Goal: Transaction & Acquisition: Purchase product/service

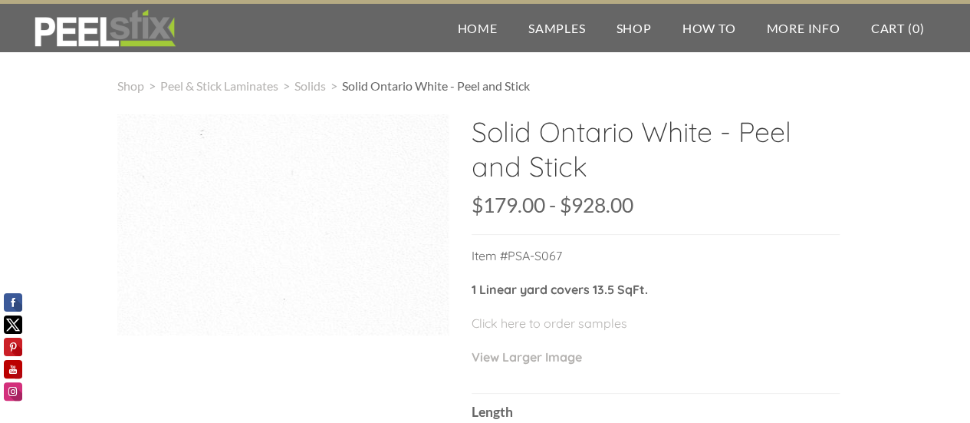
click at [515, 224] on div "$179.00 179 928 $179.00 - $928.00 Unavailable per item" at bounding box center [656, 215] width 368 height 40
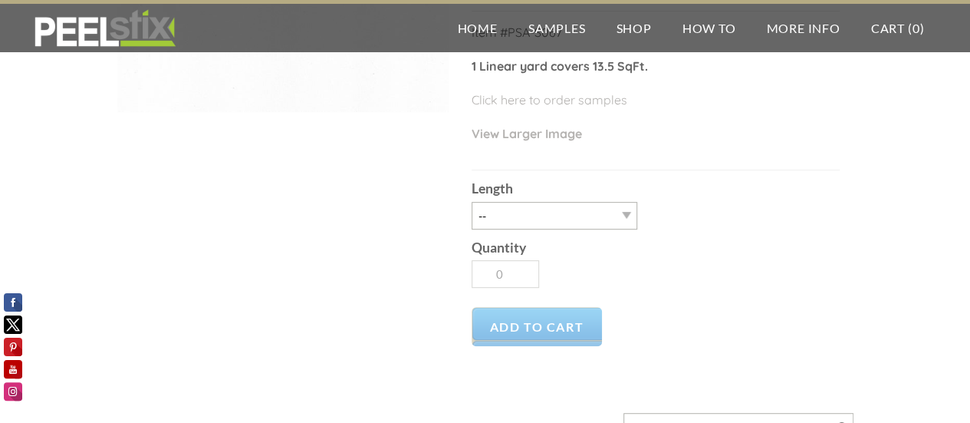
scroll to position [230, 0]
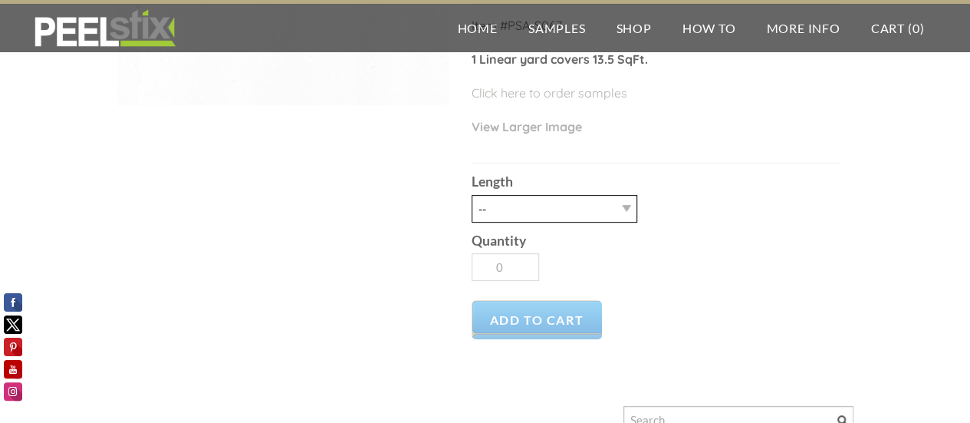
click at [517, 209] on select "-- 3LY 10LY 15LY 30LY" at bounding box center [555, 209] width 166 height 28
select select "3LY"
click at [472, 195] on select "-- 3LY 10LY 15LY 30LY" at bounding box center [555, 209] width 166 height 28
type input "1"
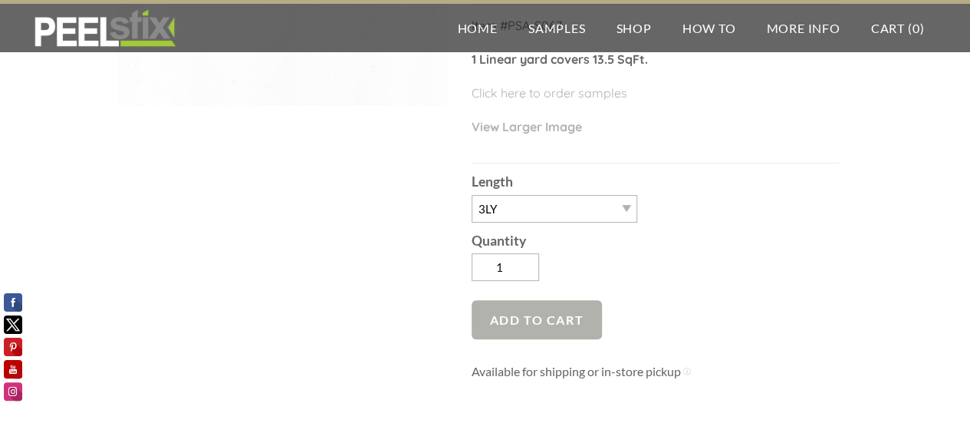
click at [522, 315] on span "Add to Cart" at bounding box center [537, 319] width 131 height 39
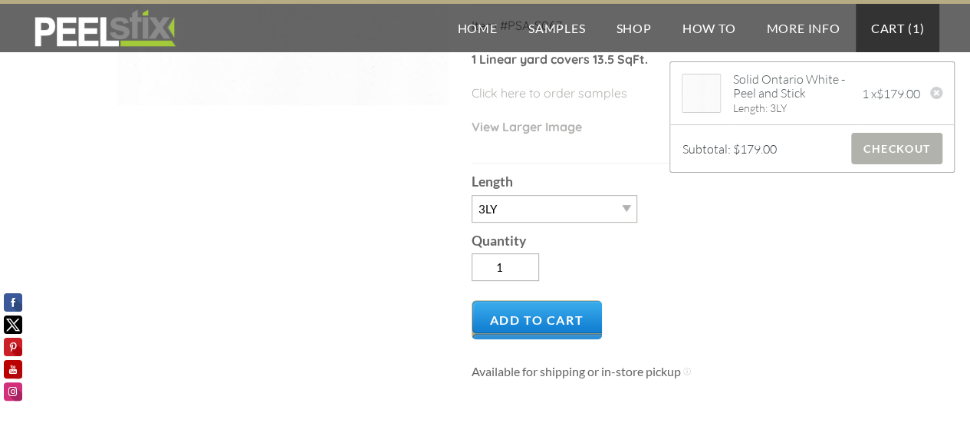
click at [889, 145] on span "Checkout" at bounding box center [896, 148] width 91 height 31
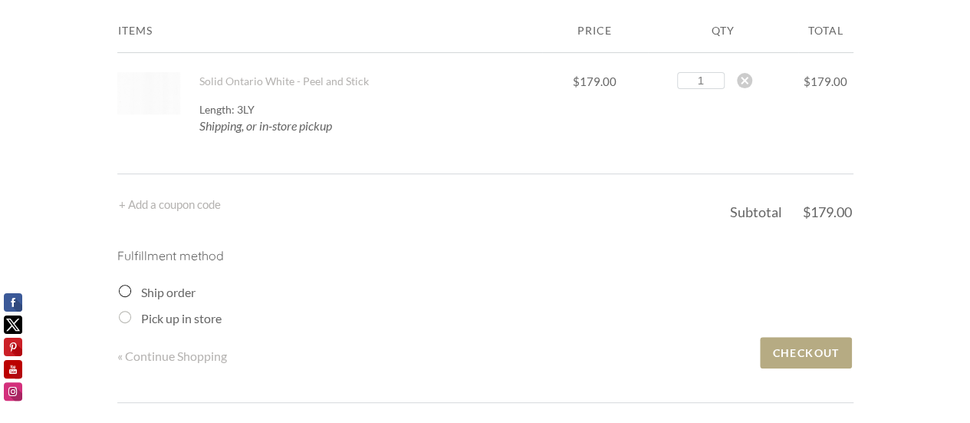
scroll to position [153, 0]
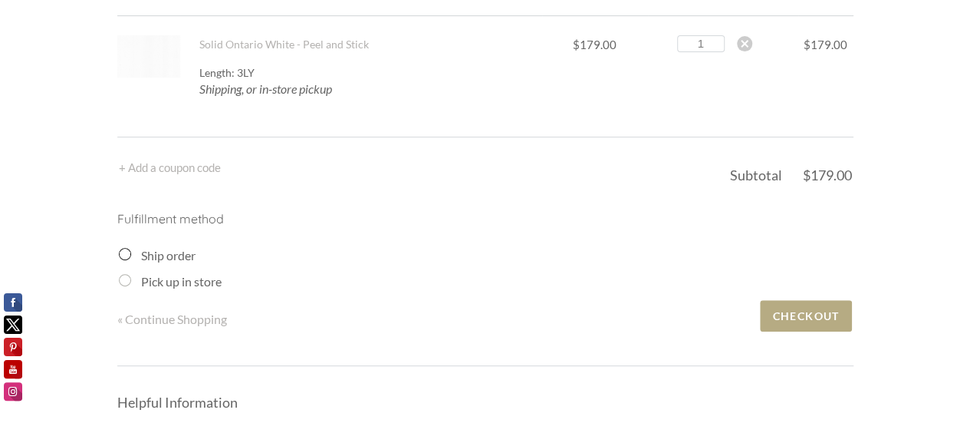
click at [122, 254] on input "Ship order" at bounding box center [125, 254] width 12 height 12
click at [128, 252] on input "Ship order" at bounding box center [125, 254] width 12 height 12
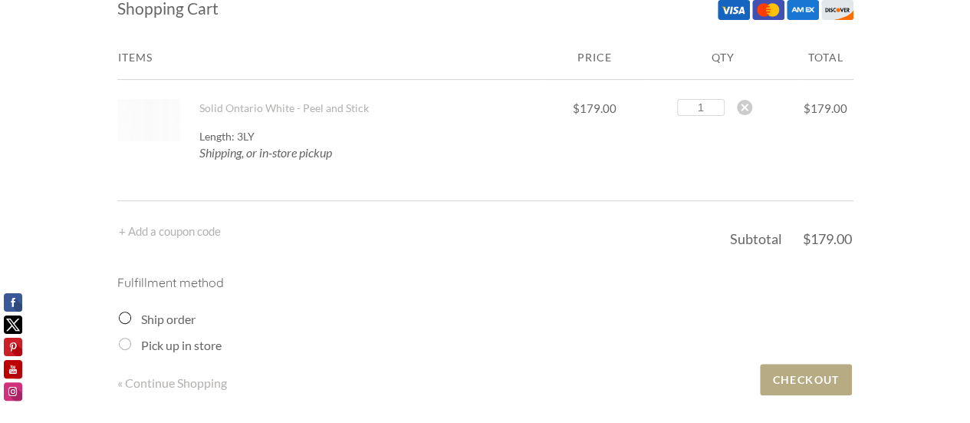
scroll to position [0, 0]
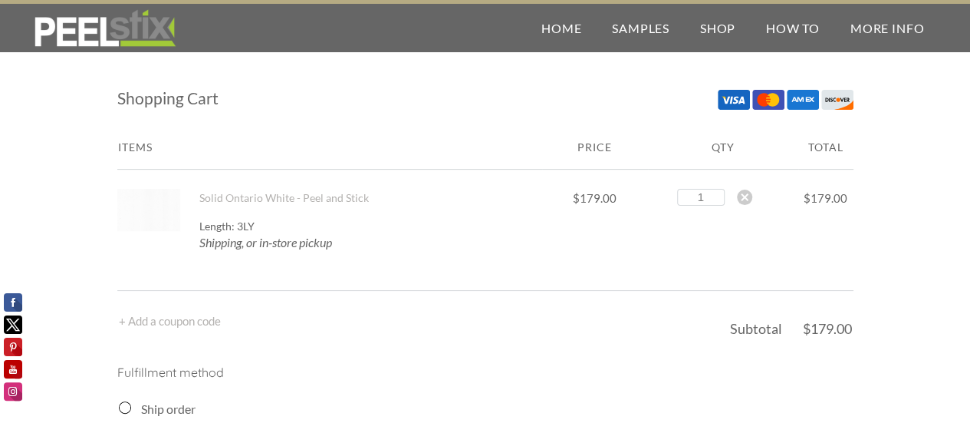
click at [387, 229] on div "Length: 3LY" at bounding box center [370, 226] width 343 height 14
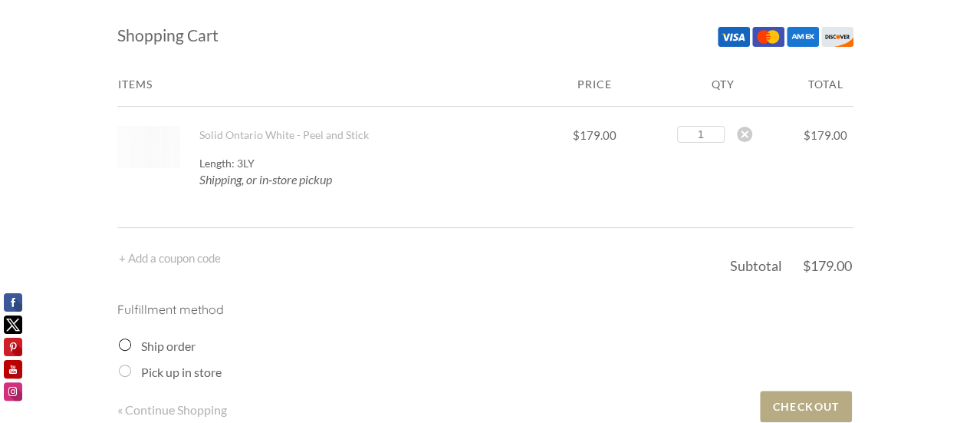
scroll to position [153, 0]
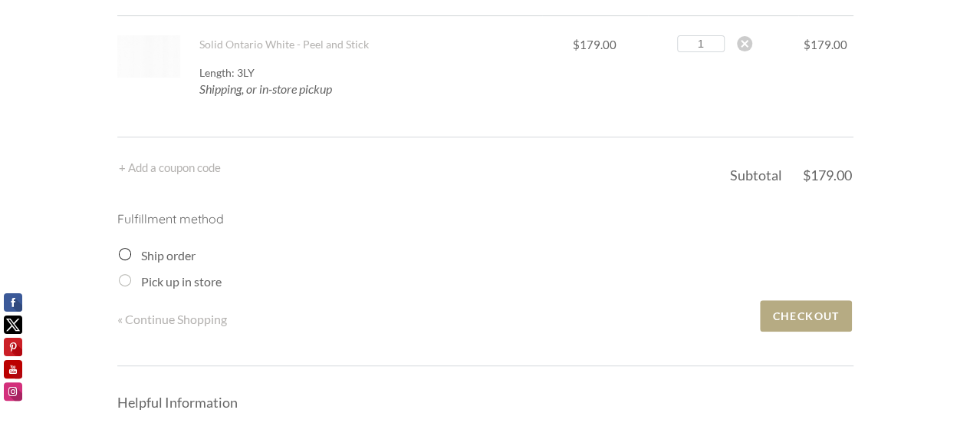
click at [126, 254] on input "Ship order" at bounding box center [125, 254] width 12 height 12
click at [178, 259] on label "Ship order" at bounding box center [168, 255] width 54 height 15
click at [131, 259] on input "Ship order" at bounding box center [125, 254] width 12 height 12
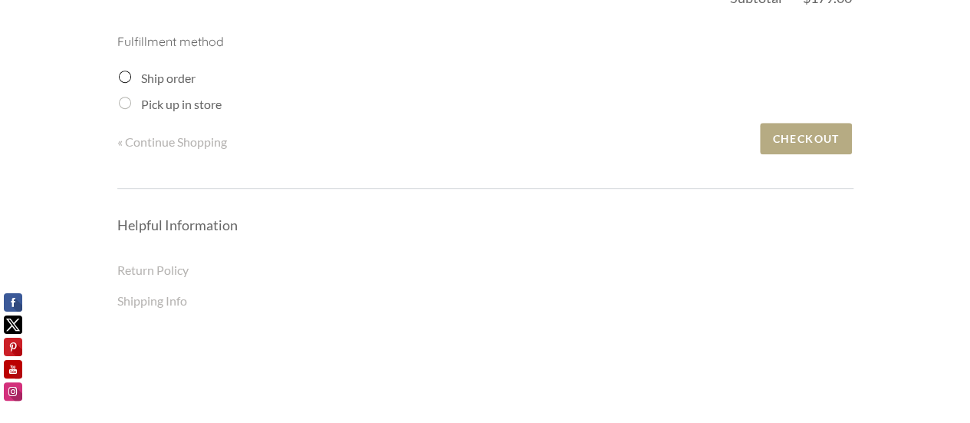
scroll to position [307, 0]
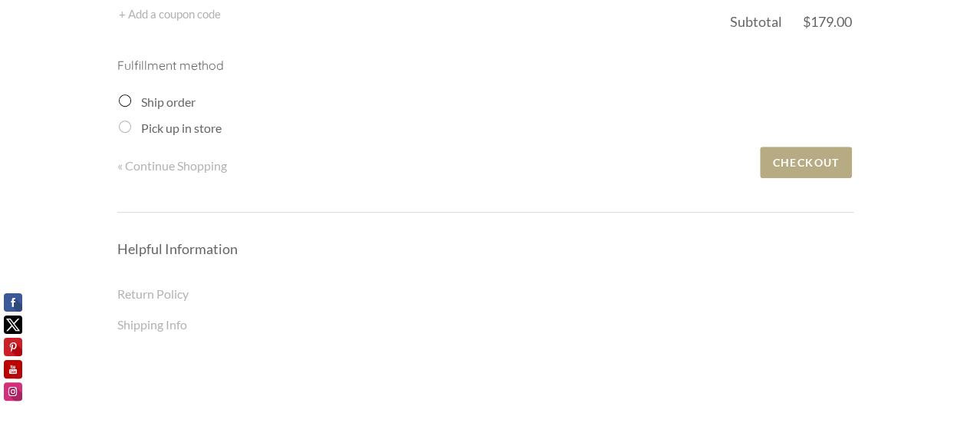
click at [125, 100] on input "Ship order" at bounding box center [125, 100] width 12 height 12
click at [808, 157] on span "Checkout" at bounding box center [805, 161] width 91 height 31
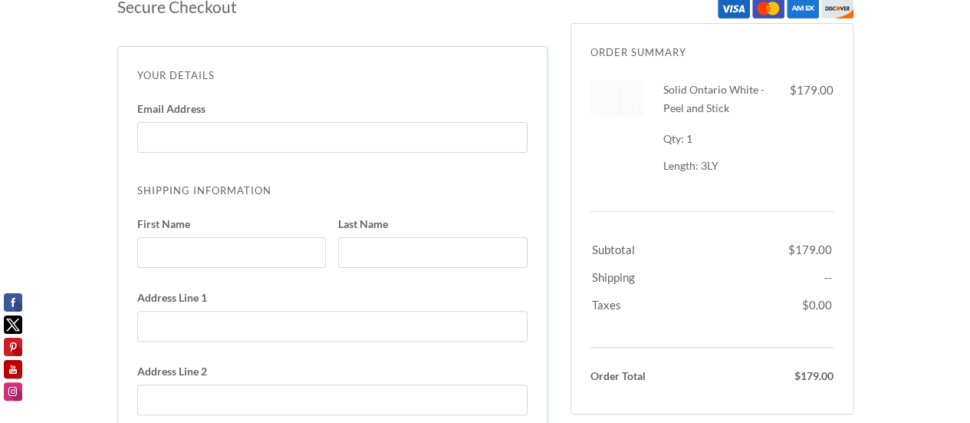
scroll to position [77, 0]
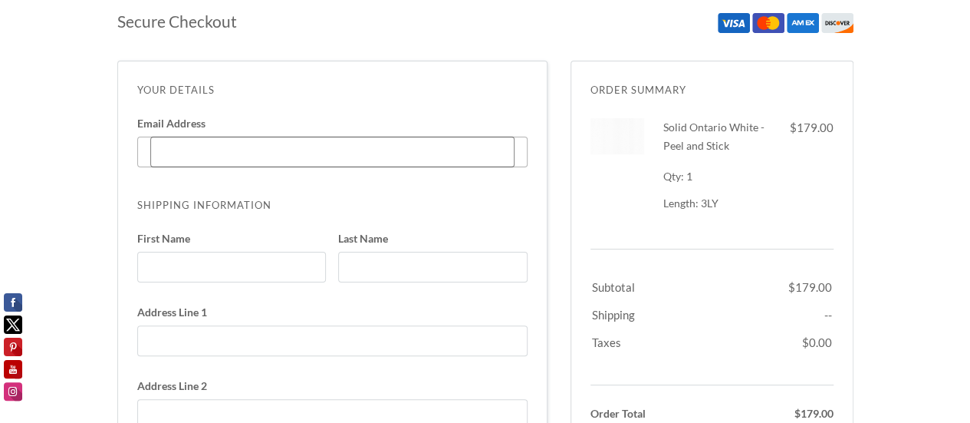
click at [188, 152] on input "Email Address Enter code" at bounding box center [332, 152] width 364 height 31
type input "[PERSON_NAME][EMAIL_ADDRESS][PERSON_NAME][DOMAIN_NAME]"
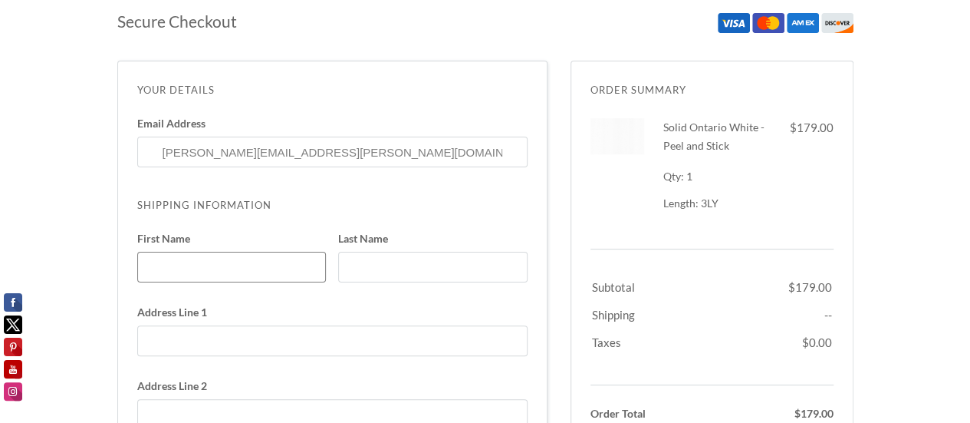
click at [199, 262] on input "First Name" at bounding box center [231, 267] width 189 height 31
type input "[PERSON_NAME]"
type input "[STREET_ADDRESS]"
select select "PA"
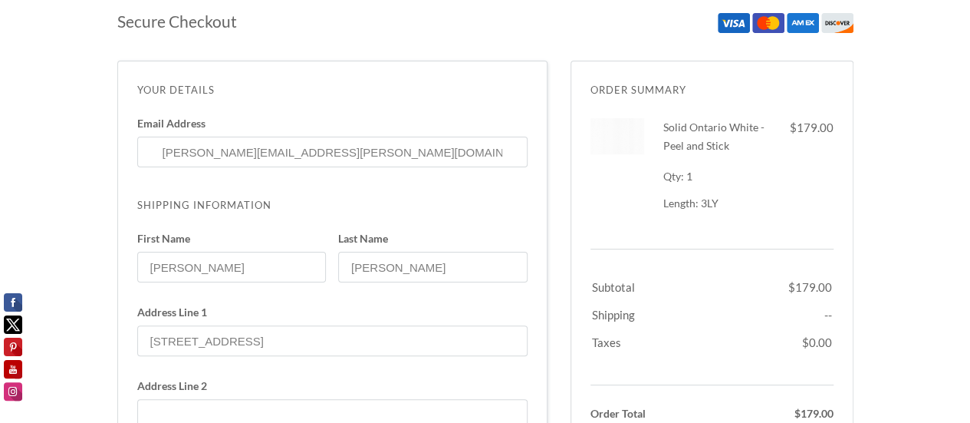
type input "2154539400"
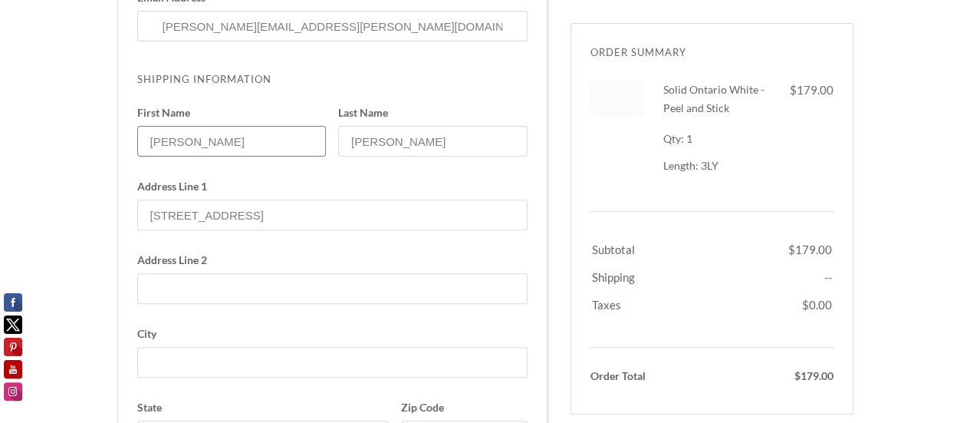
scroll to position [230, 0]
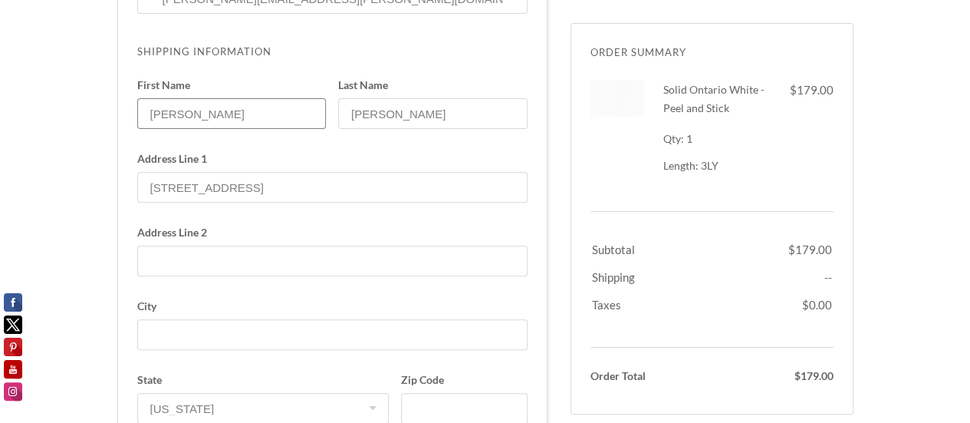
drag, startPoint x: 123, startPoint y: 130, endPoint x: 85, endPoint y: 131, distance: 37.6
type input "[PERSON_NAME]"
click at [408, 119] on input "[PERSON_NAME]" at bounding box center [432, 113] width 189 height 31
type input "[PERSON_NAME]"
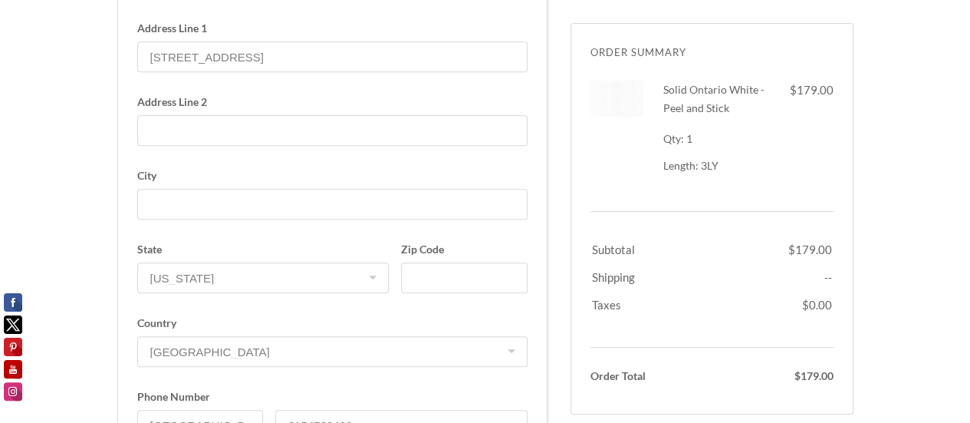
scroll to position [383, 0]
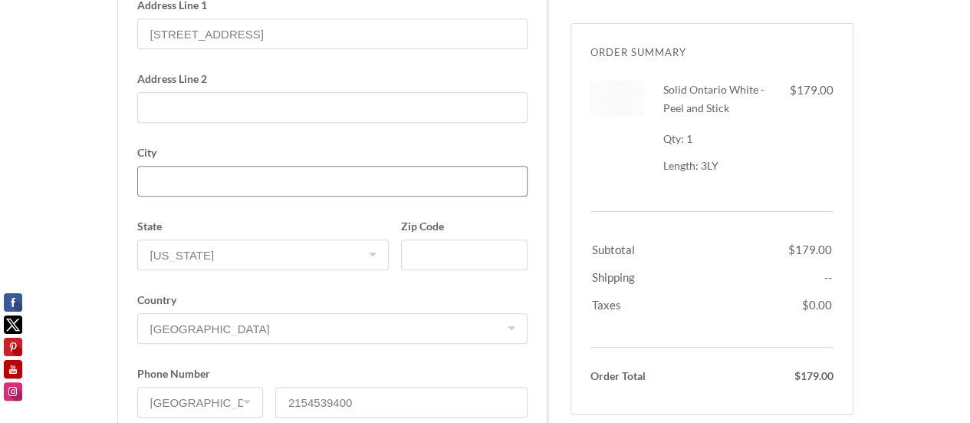
click at [189, 189] on input "City" at bounding box center [332, 181] width 390 height 31
type input "TELFORD"
type input "18969-1141"
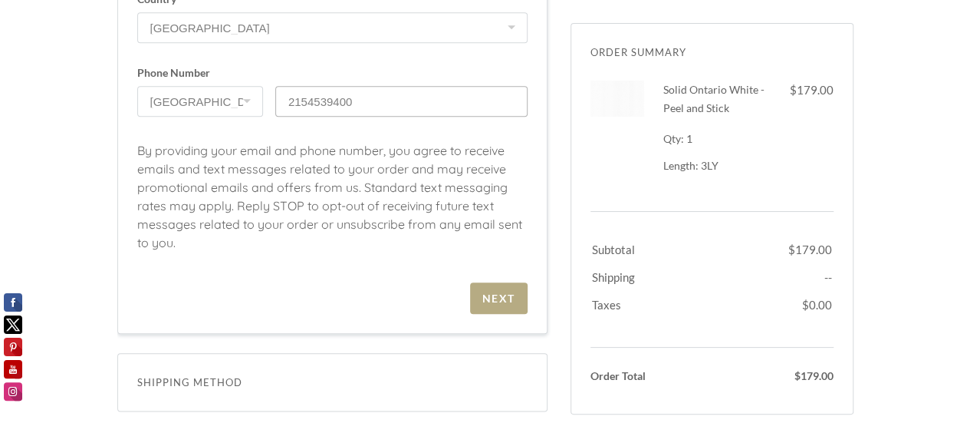
scroll to position [690, 0]
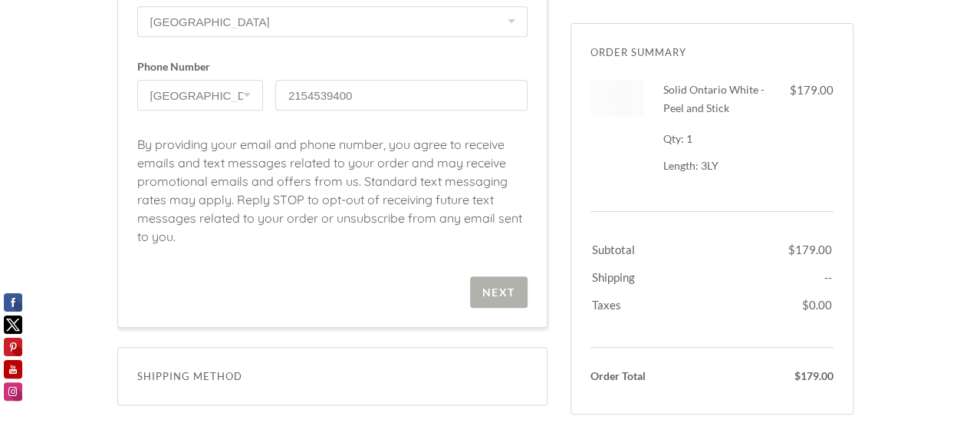
click at [494, 288] on div "Next" at bounding box center [498, 291] width 33 height 13
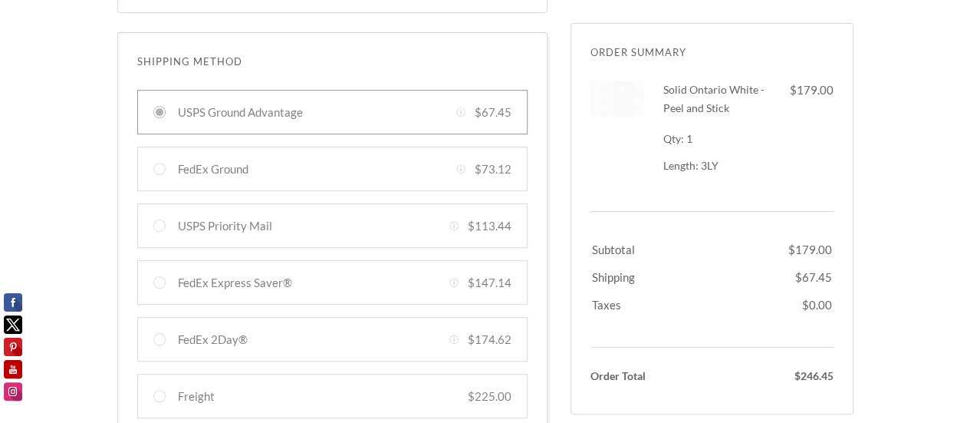
scroll to position [264, 0]
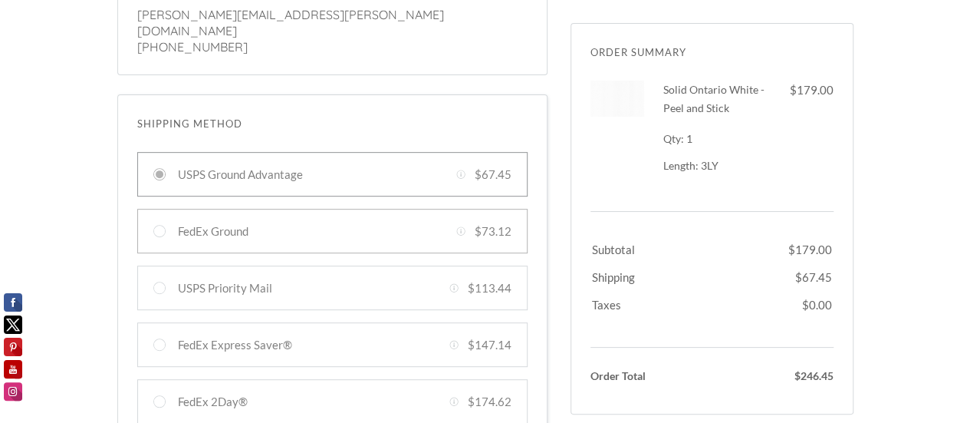
click at [163, 211] on div at bounding box center [332, 231] width 390 height 44
click at [163, 225] on input "FedEx Ground Created with Sketch. $73.12" at bounding box center [159, 231] width 12 height 12
radio input "true"
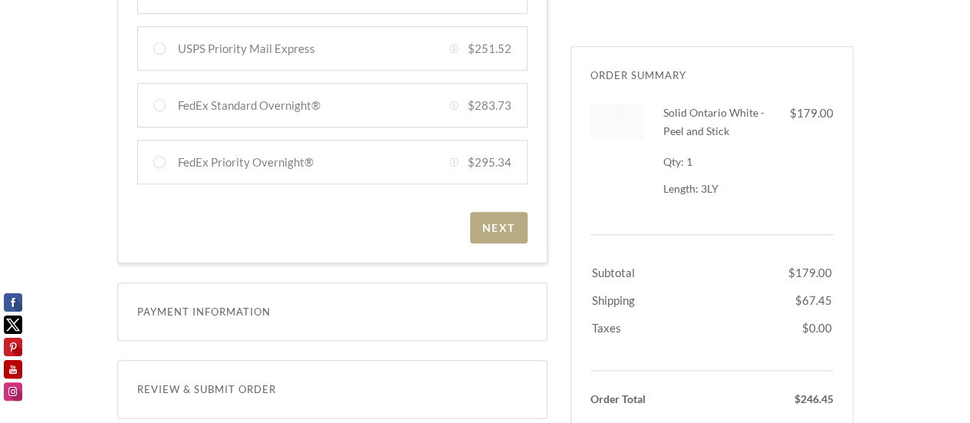
scroll to position [767, 0]
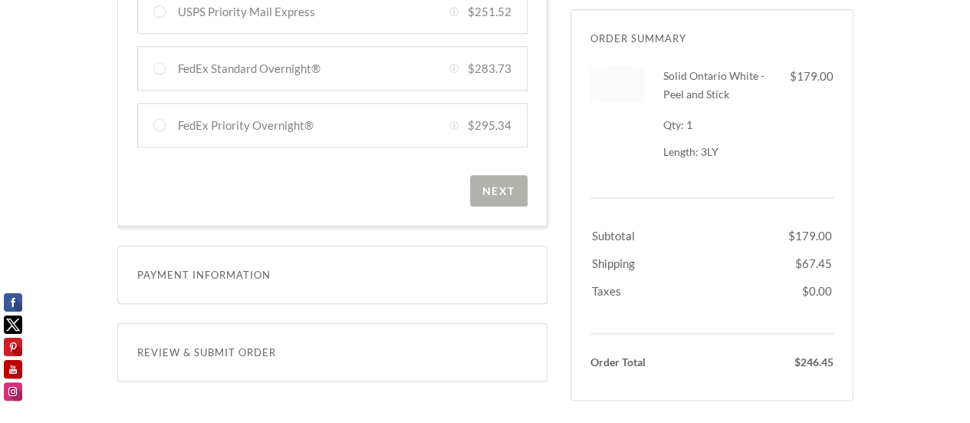
click at [493, 184] on div "Next" at bounding box center [498, 190] width 33 height 13
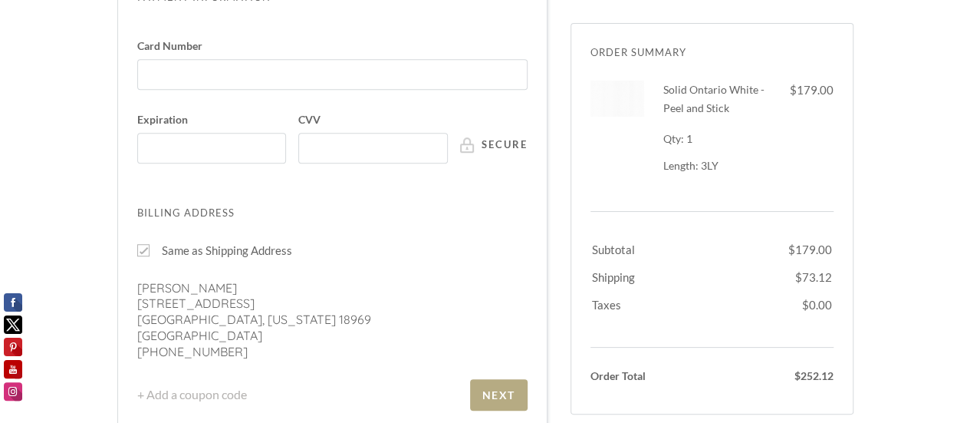
scroll to position [452, 0]
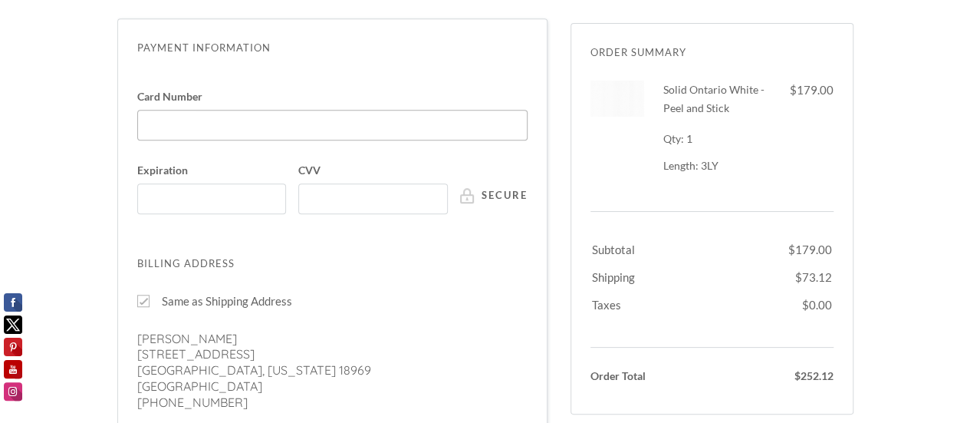
click at [166, 110] on div at bounding box center [332, 125] width 390 height 31
click at [166, 117] on input "Card Number" at bounding box center [336, 117] width 381 height 1
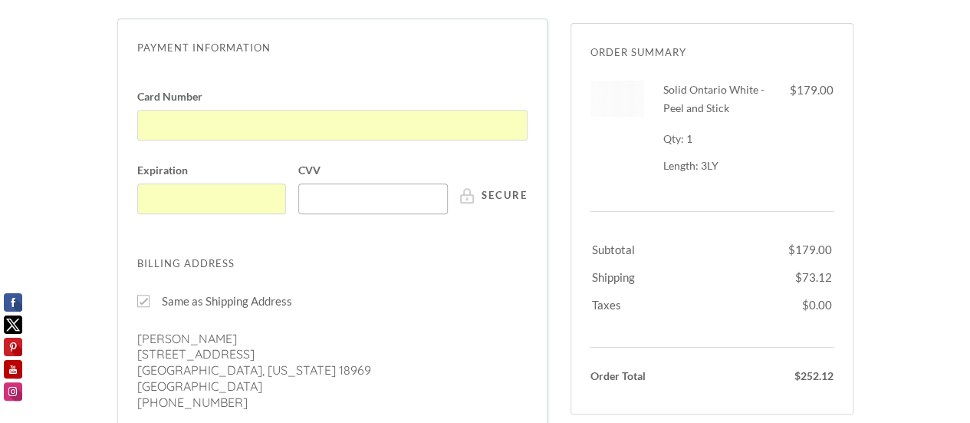
click at [318, 183] on div at bounding box center [373, 198] width 150 height 31
click at [318, 191] on input "CVV" at bounding box center [377, 191] width 140 height 1
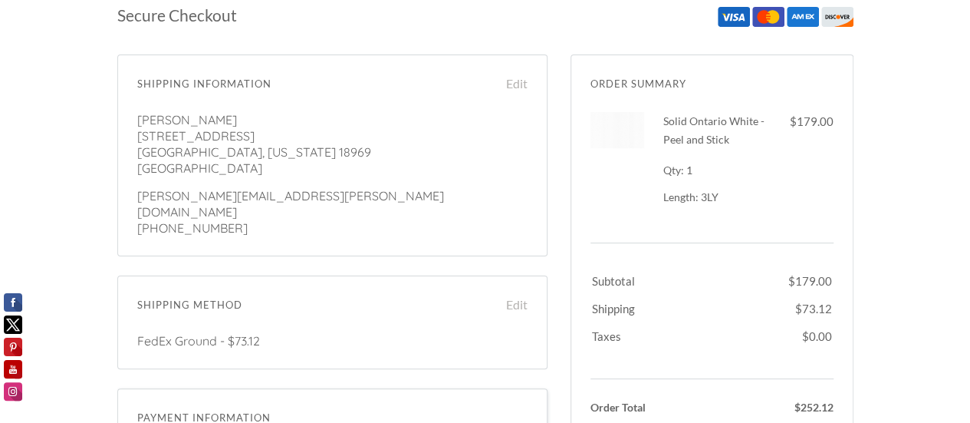
scroll to position [69, 0]
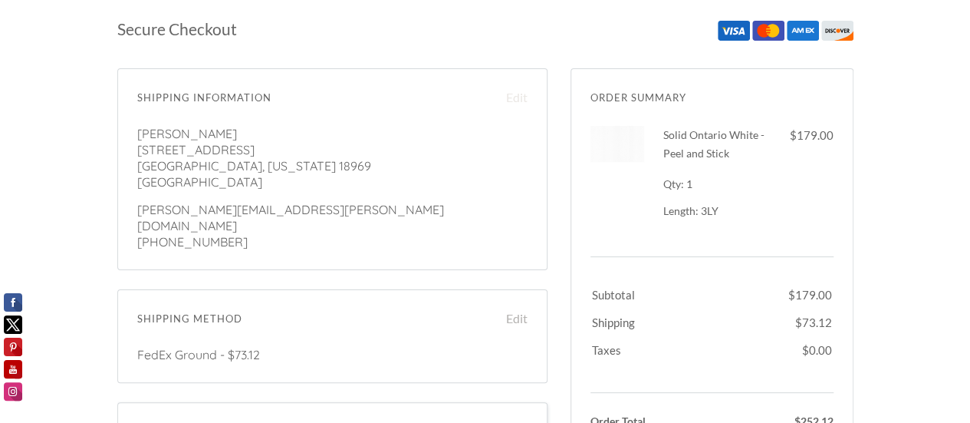
click at [519, 94] on link "Edit" at bounding box center [508, 97] width 38 height 18
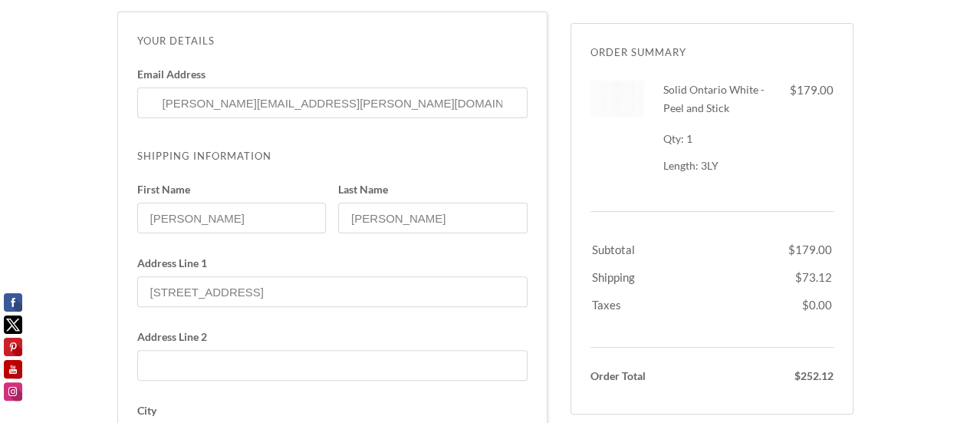
scroll to position [137, 0]
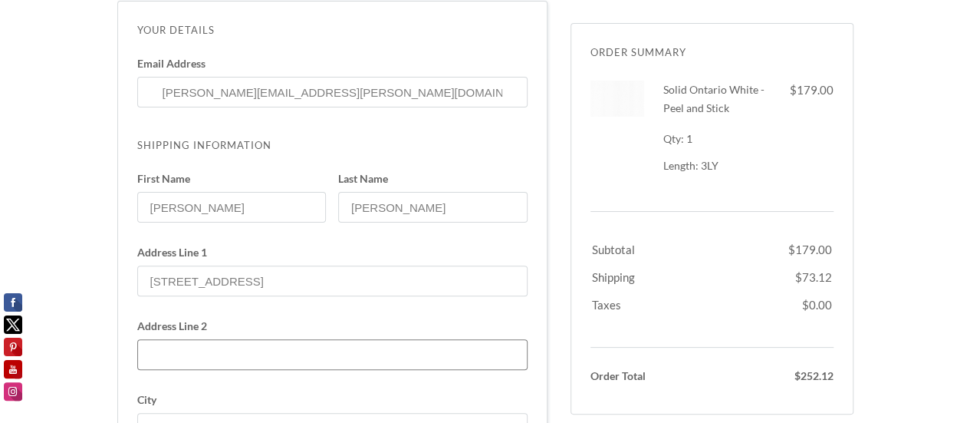
click at [233, 355] on input "Address Line 2" at bounding box center [332, 354] width 390 height 31
type input "OFF THE WALL COMPANY"
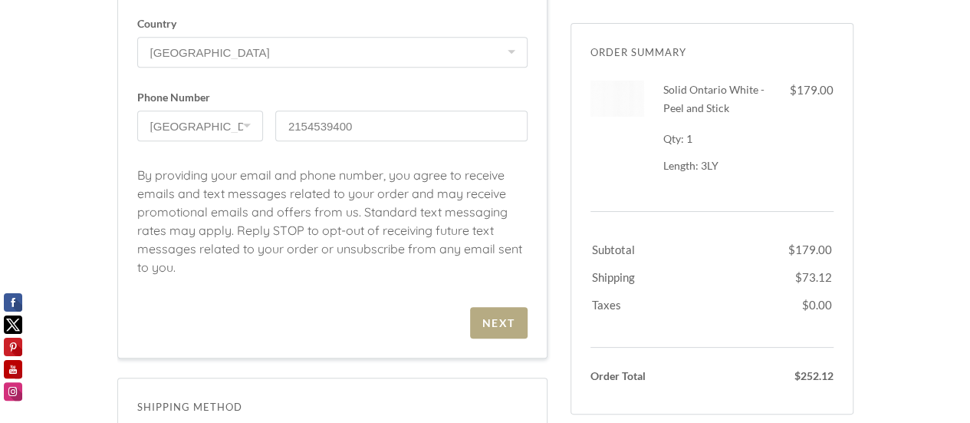
scroll to position [673, 0]
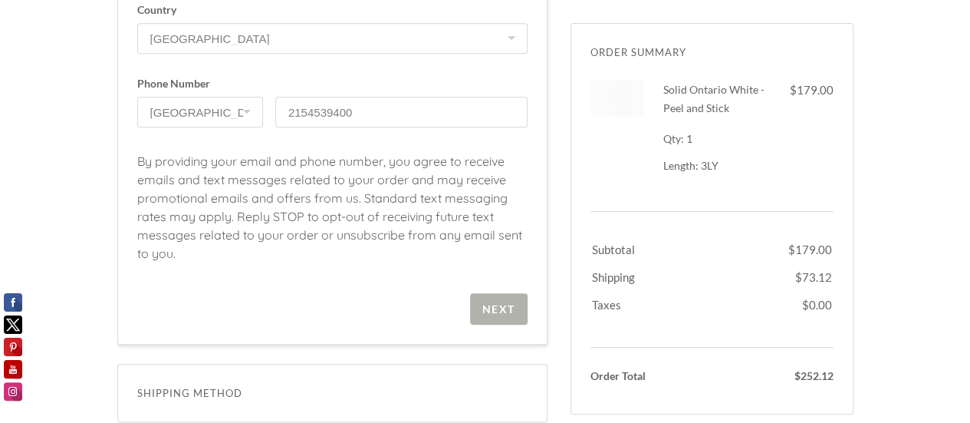
click at [489, 303] on div "Next" at bounding box center [498, 308] width 33 height 13
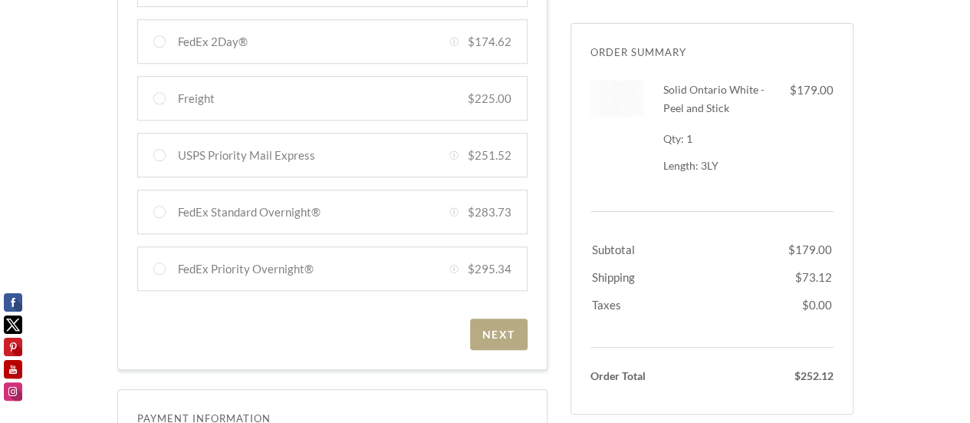
scroll to position [663, 0]
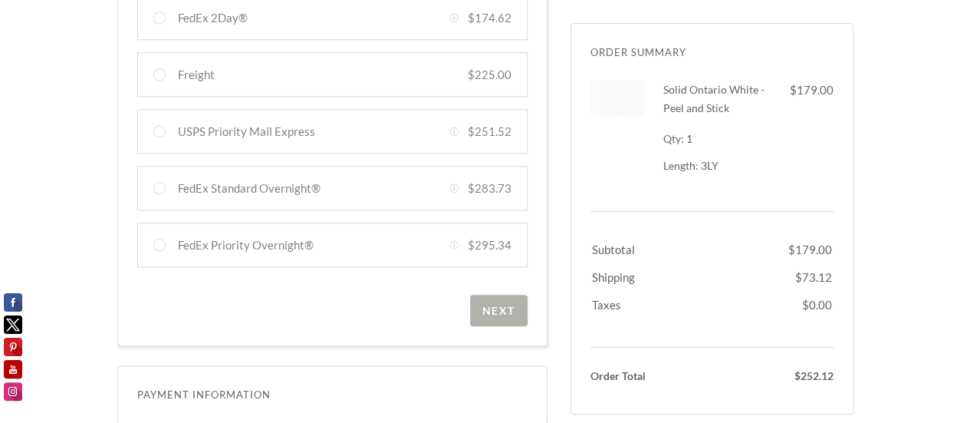
click at [515, 294] on span "Next" at bounding box center [499, 309] width 58 height 31
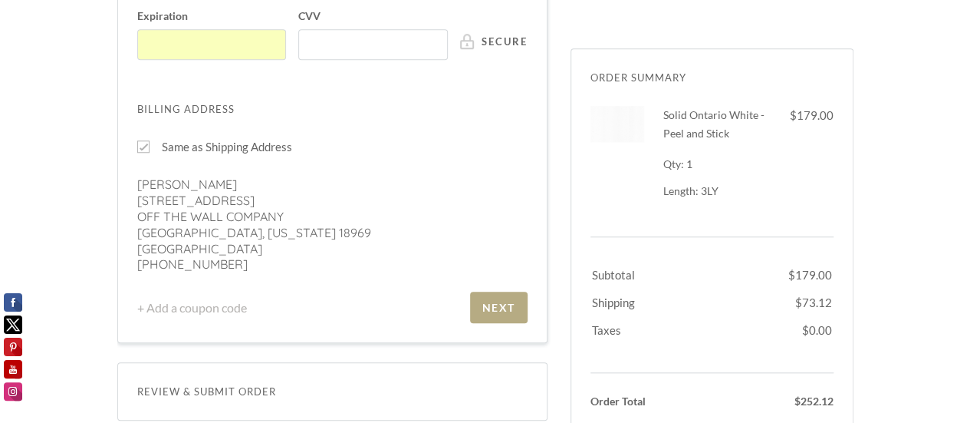
scroll to position [699, 0]
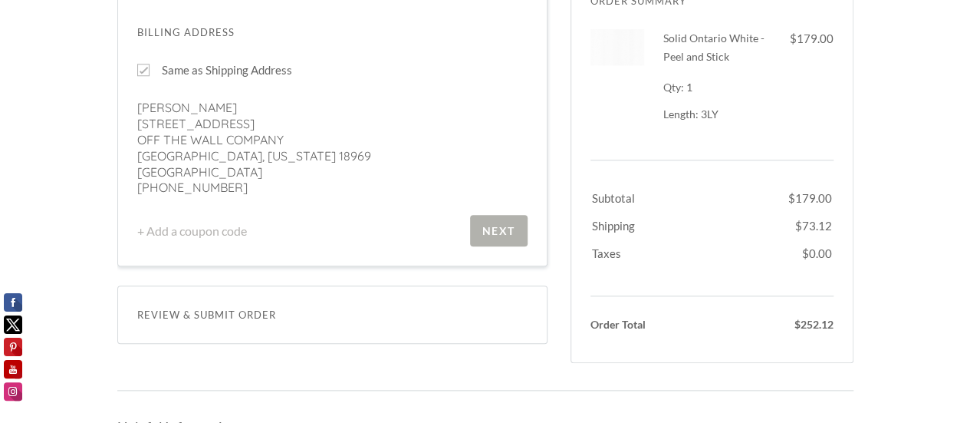
click at [492, 224] on div "Next" at bounding box center [498, 230] width 33 height 13
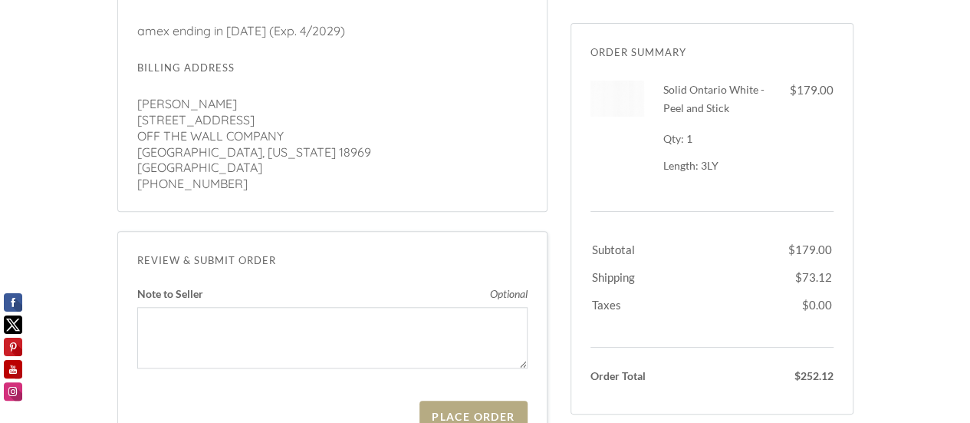
scroll to position [555, 0]
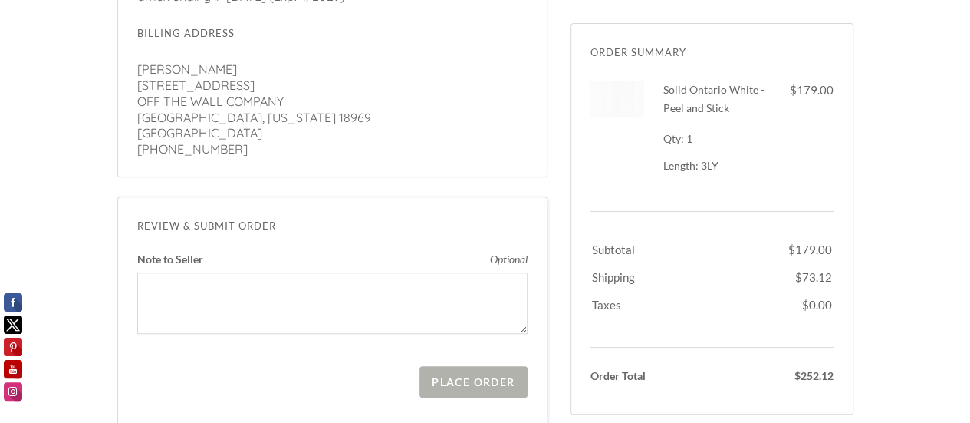
click at [469, 375] on div "Place Order" at bounding box center [473, 381] width 83 height 13
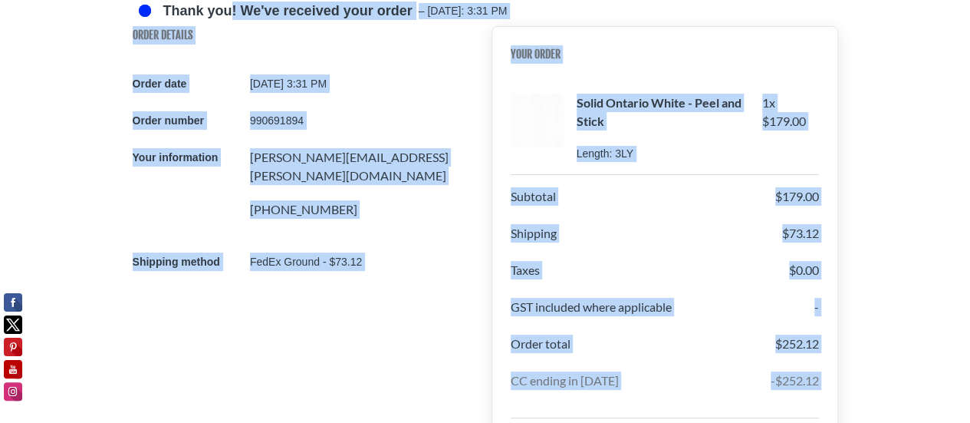
scroll to position [61, 0]
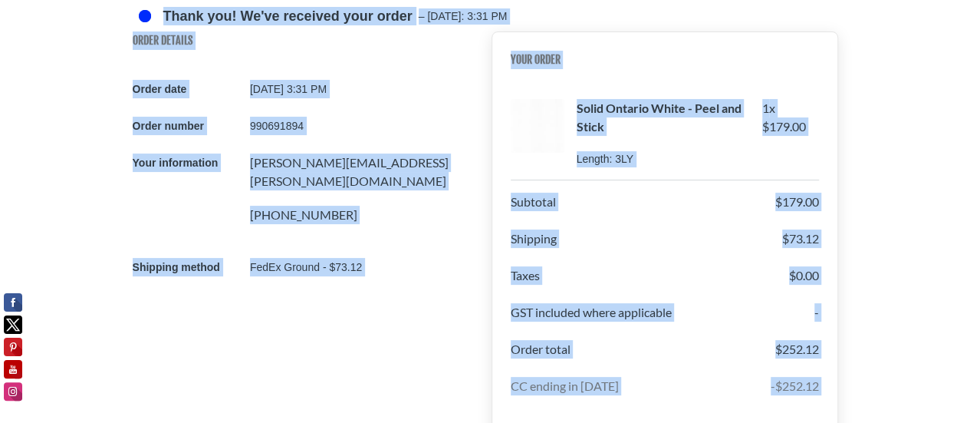
drag, startPoint x: 673, startPoint y: 363, endPoint x: 69, endPoint y: 15, distance: 697.1
click at [69, 15] on div "Thank you! We've received your order – Thursday, 08/28/2025: 3:31 PM Order Deta…" at bounding box center [485, 364] width 970 height 721
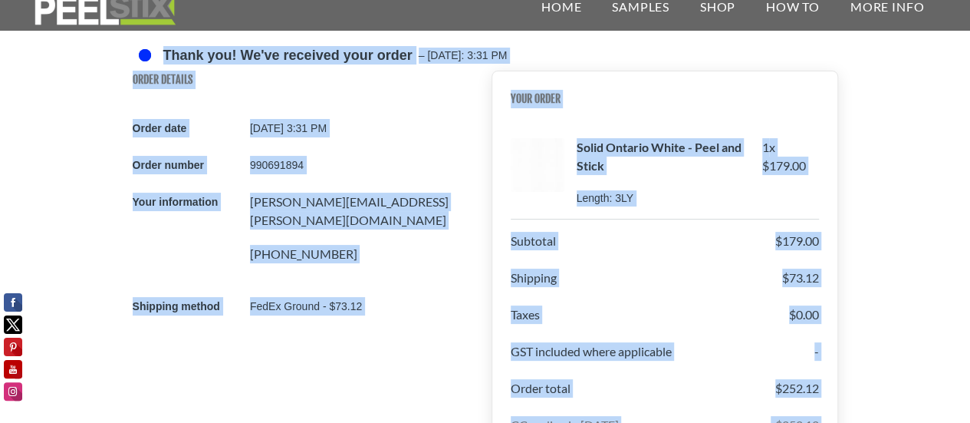
scroll to position [0, 0]
